Goal: Transaction & Acquisition: Purchase product/service

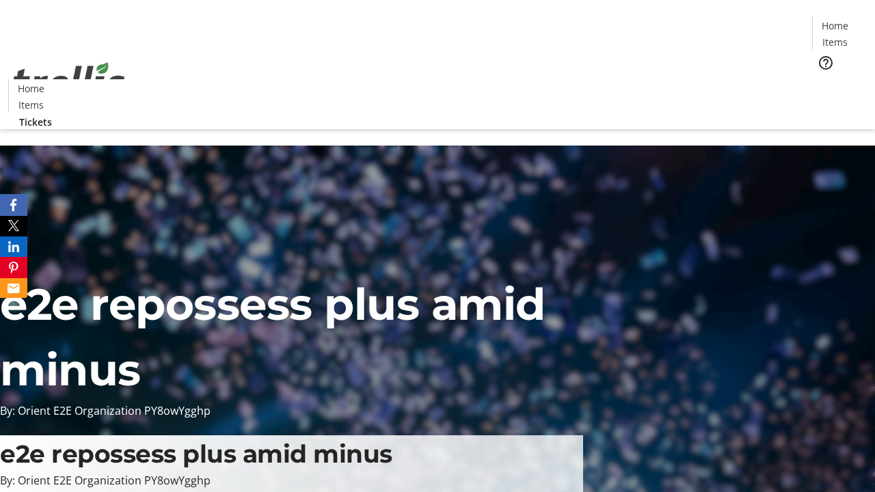
click at [823, 79] on span "Tickets" at bounding box center [839, 86] width 33 height 14
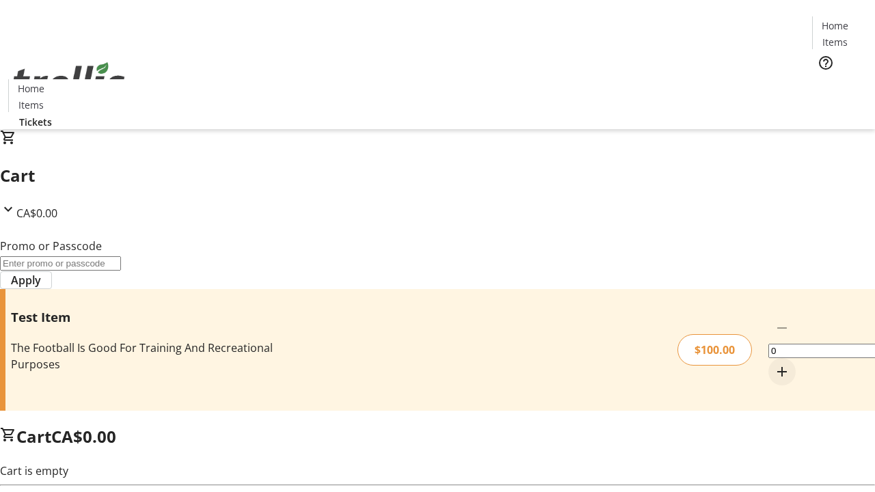
click at [774, 364] on mat-icon "Increment by one" at bounding box center [782, 372] width 16 height 16
type input "1"
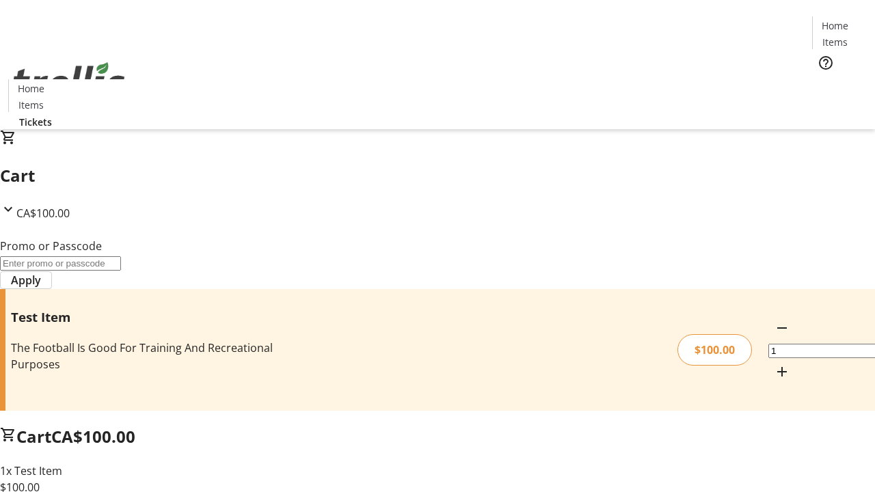
type input "PERCENT"
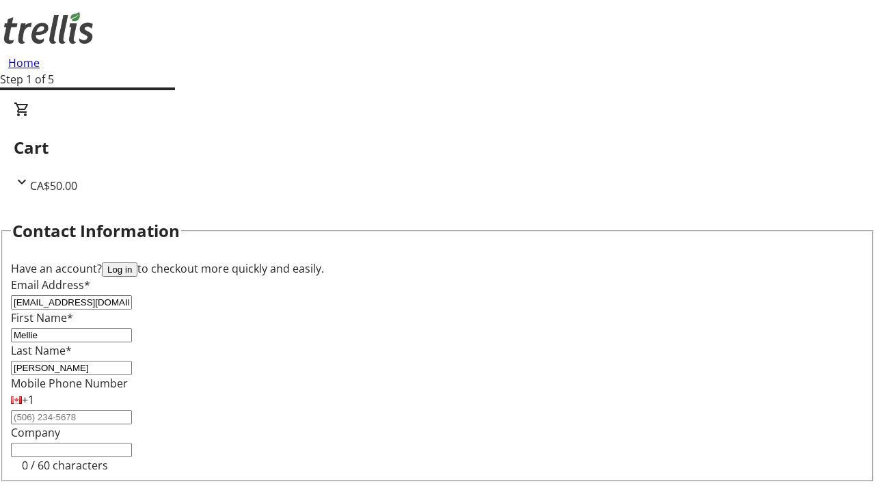
type input "[PERSON_NAME]"
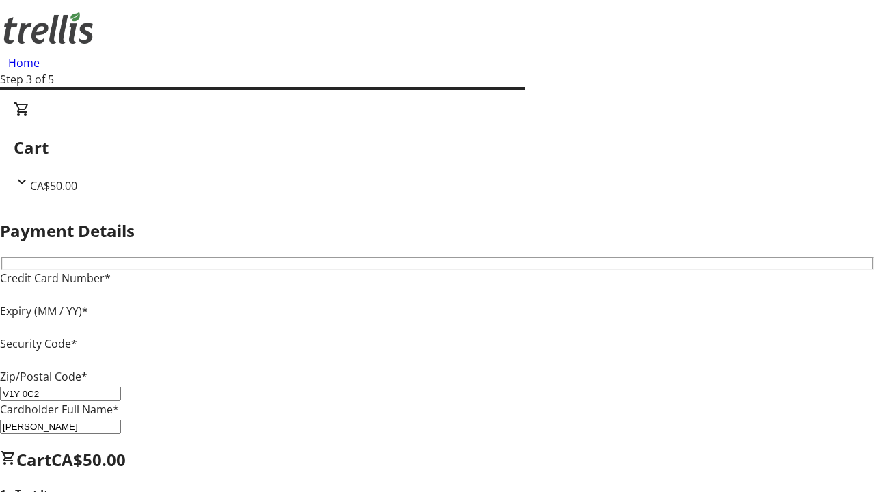
type input "V1Y 0C2"
